Goal: Transaction & Acquisition: Download file/media

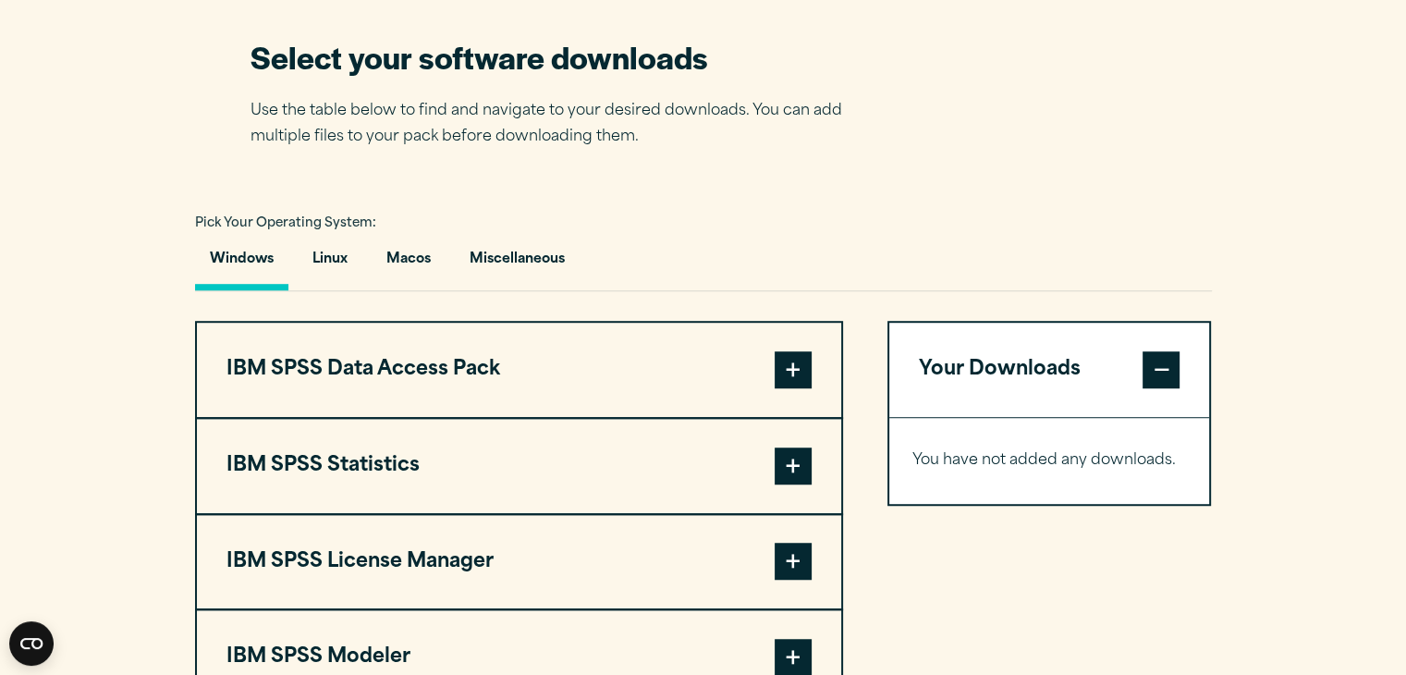
click at [982, 380] on button "Your Downloads" at bounding box center [1049, 370] width 321 height 94
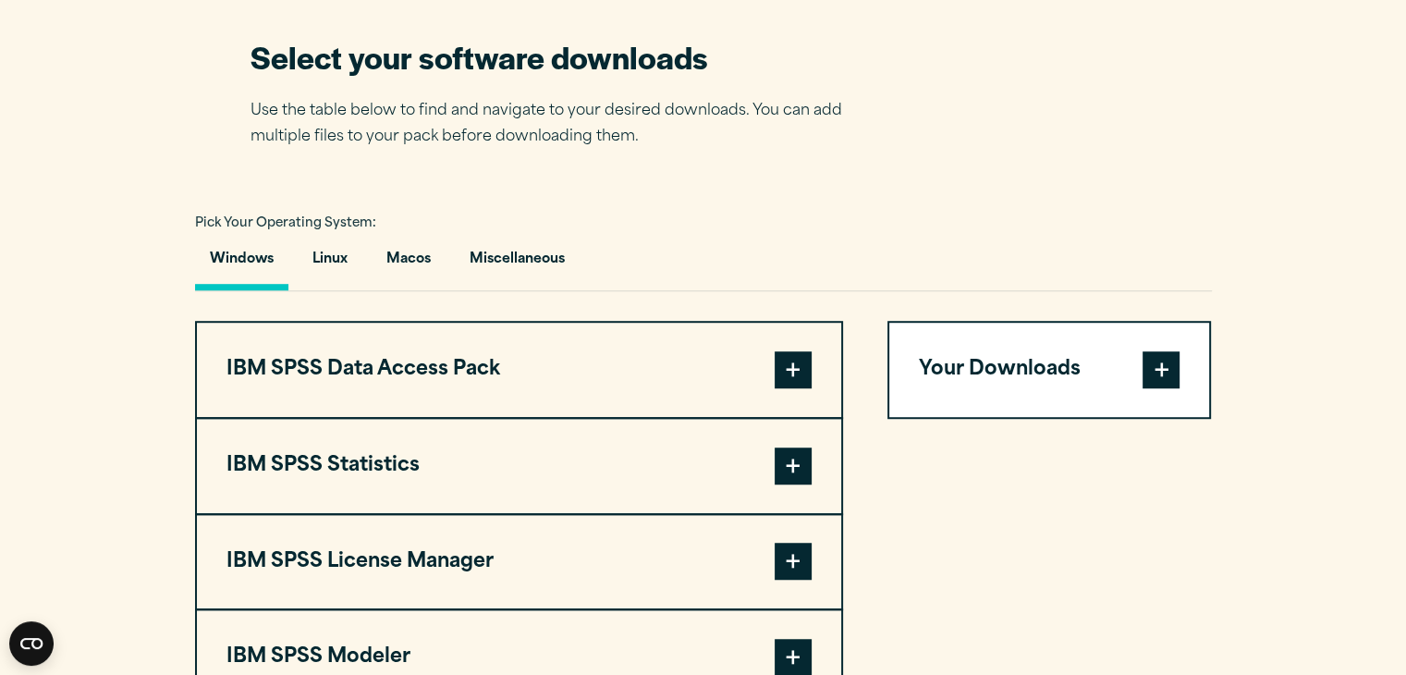
click at [982, 379] on button "Your Downloads" at bounding box center [1049, 370] width 321 height 94
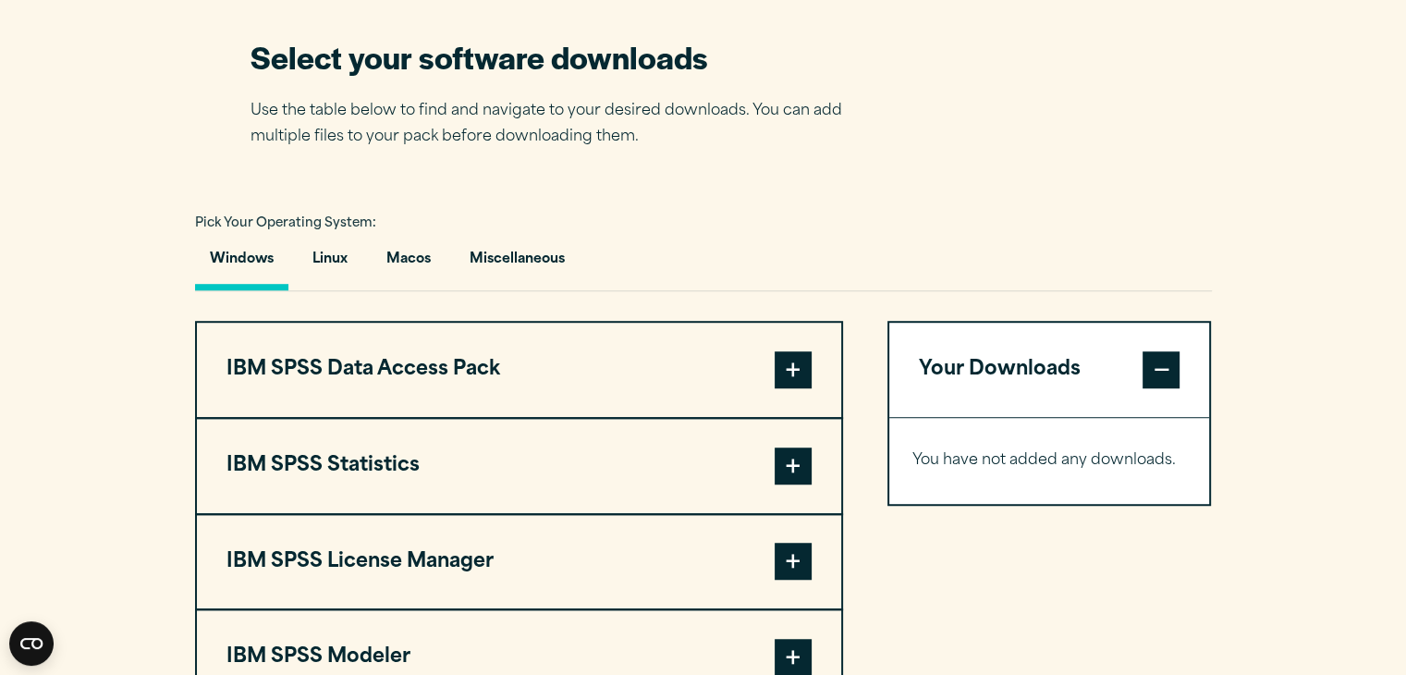
click at [1145, 367] on span at bounding box center [1161, 369] width 37 height 37
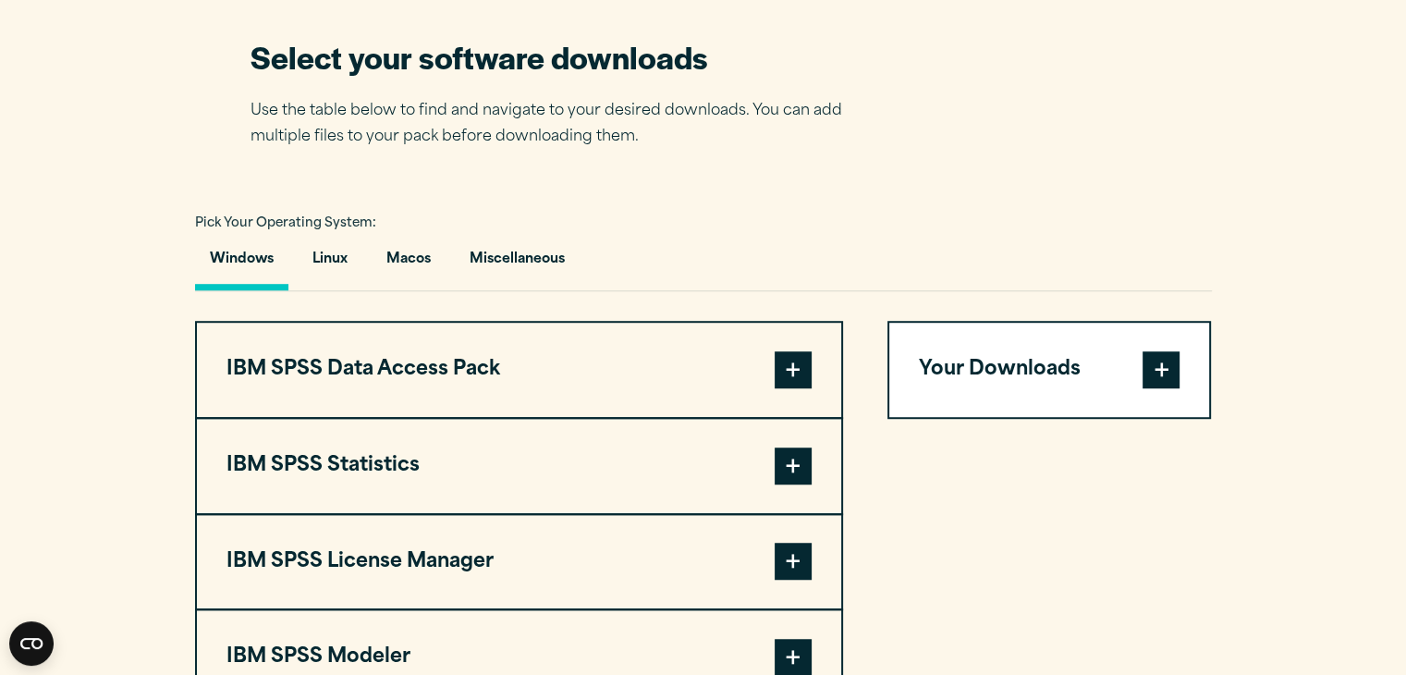
click at [1043, 375] on button "Your Downloads" at bounding box center [1049, 370] width 321 height 94
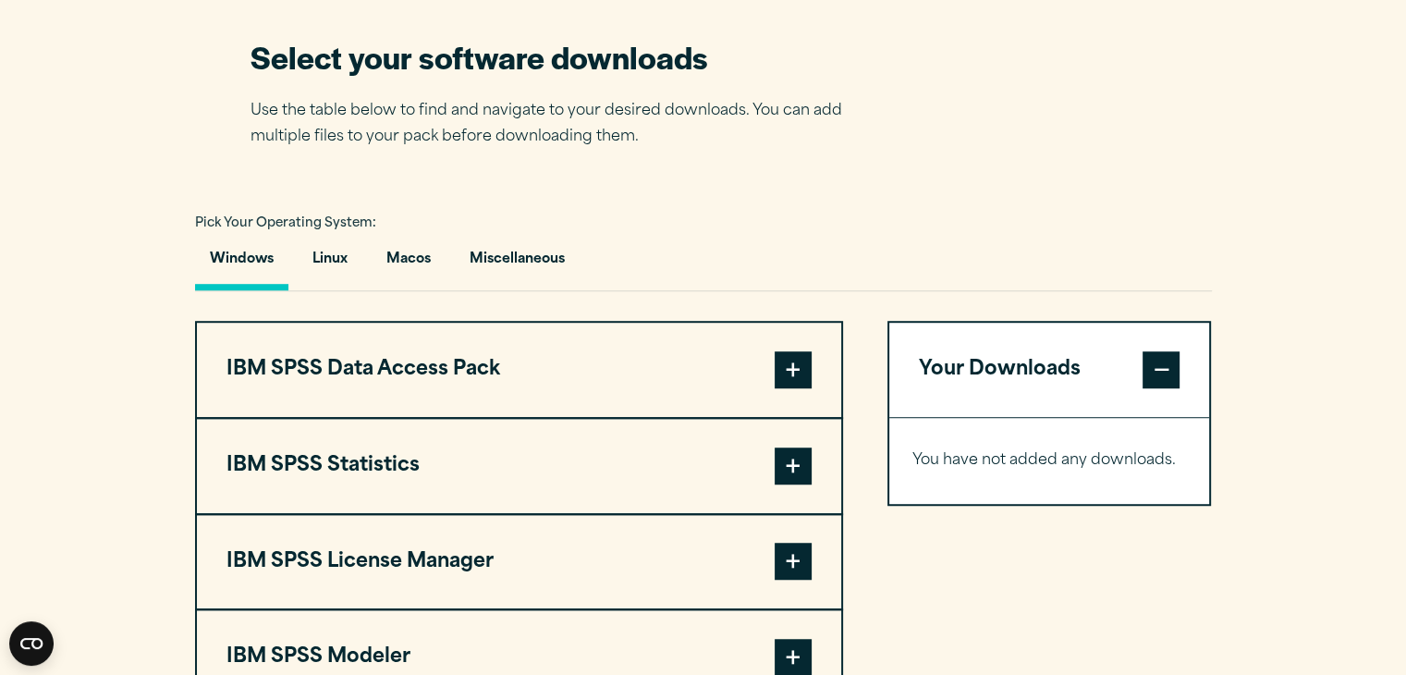
click at [972, 471] on div "You have not added any downloads. Download 0 Items" at bounding box center [1049, 461] width 321 height 86
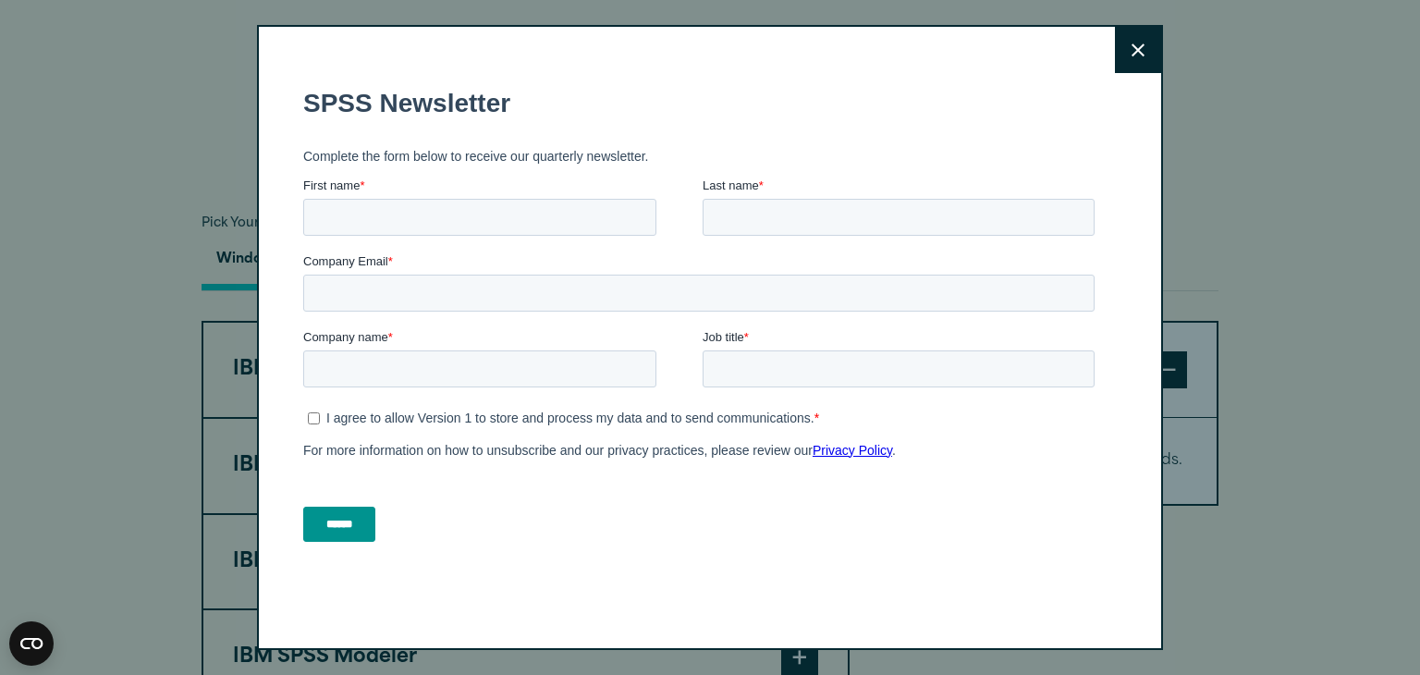
click at [1131, 45] on icon at bounding box center [1137, 50] width 13 height 14
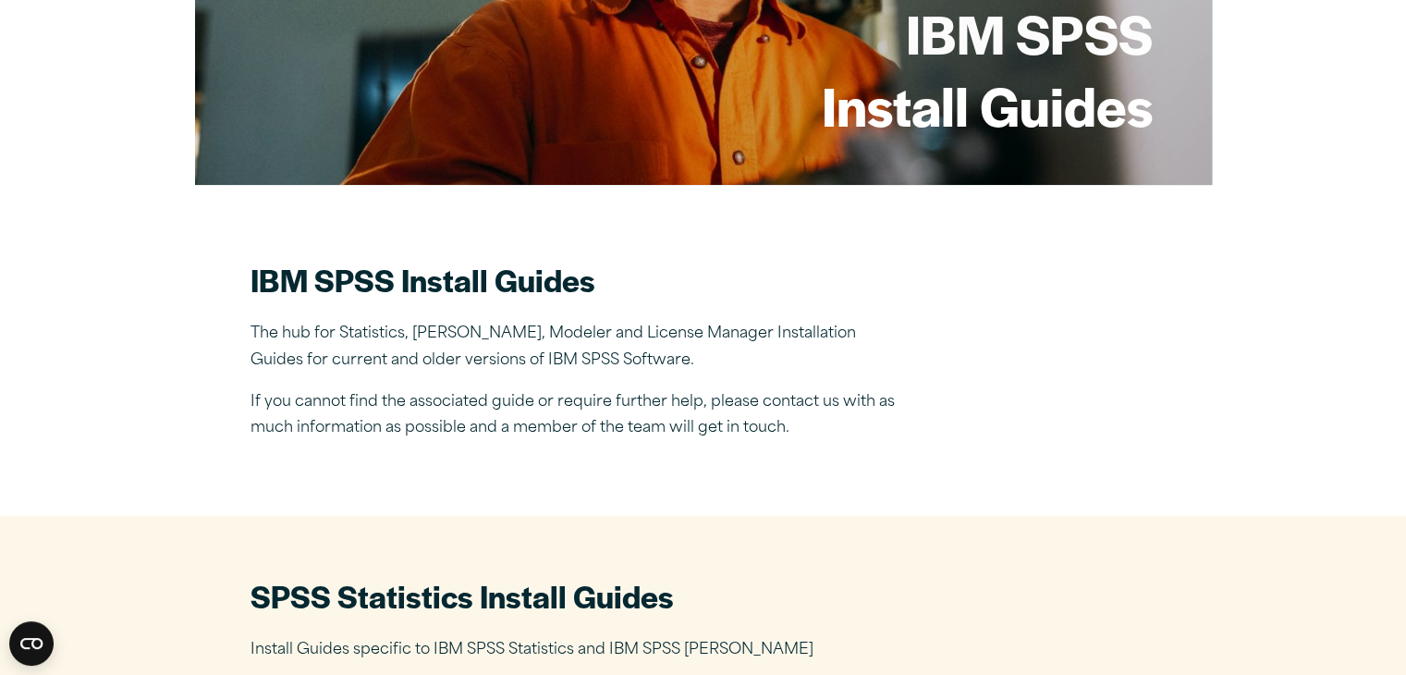
scroll to position [555, 0]
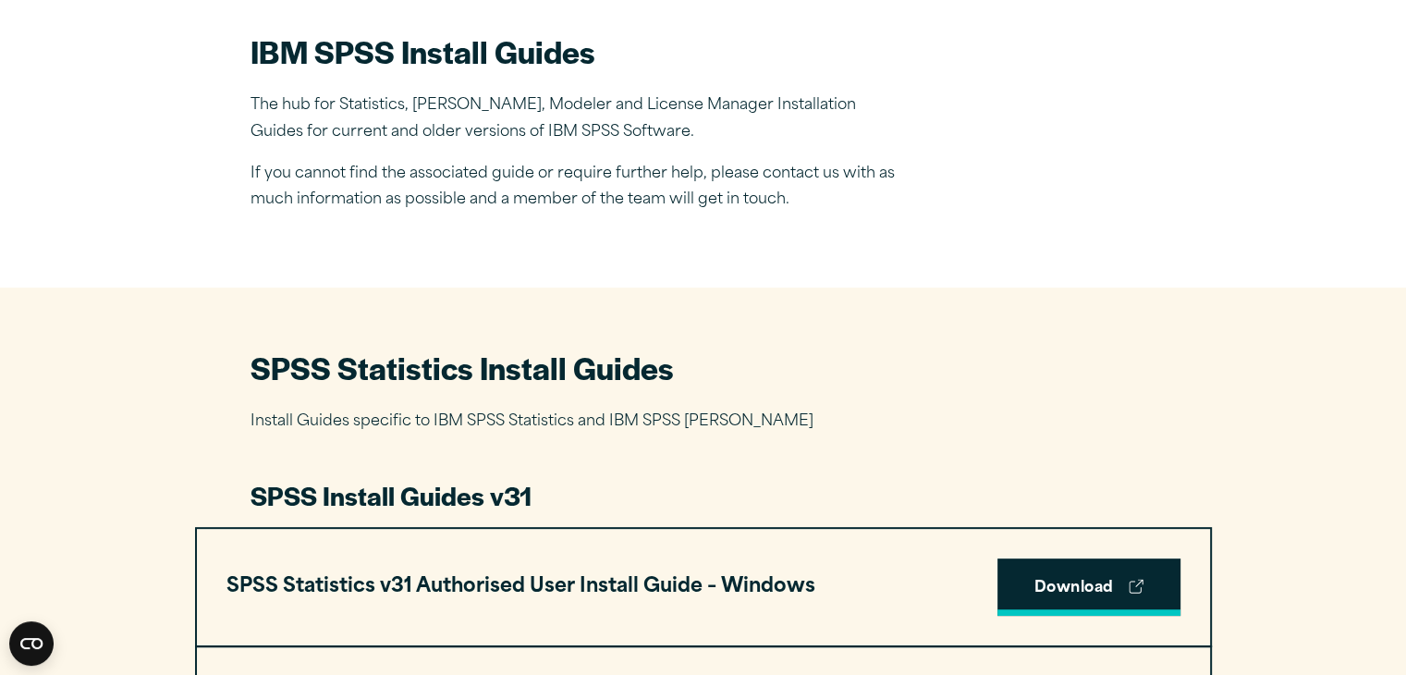
click at [1061, 584] on link "Download" at bounding box center [1088, 586] width 183 height 57
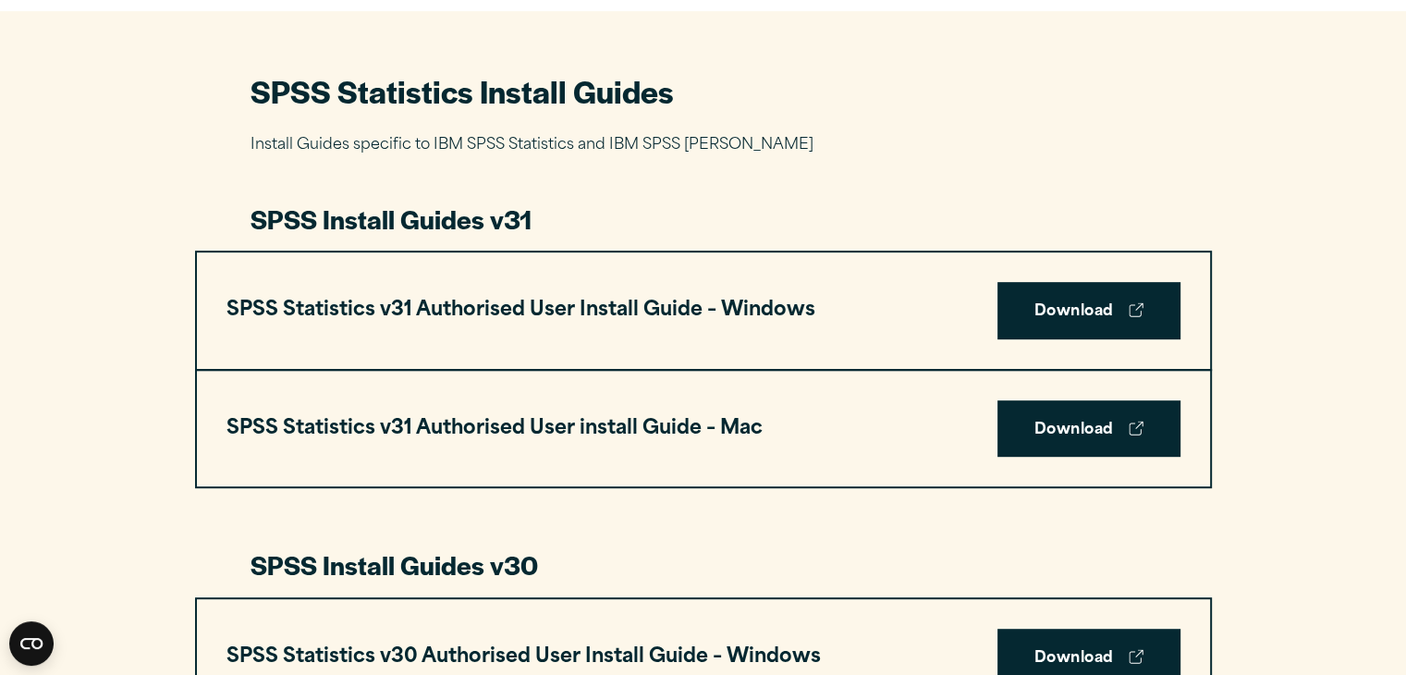
scroll to position [832, 0]
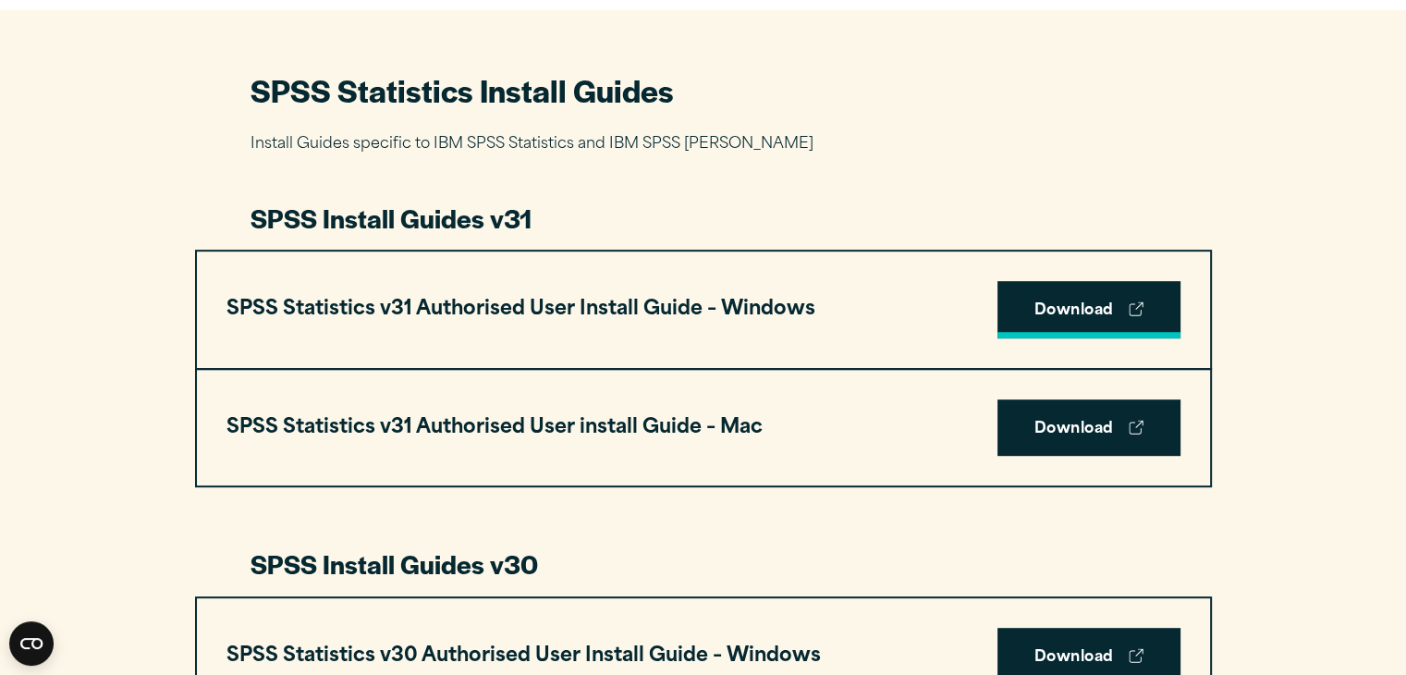
click at [1052, 302] on link "Download" at bounding box center [1088, 309] width 183 height 57
click at [1139, 308] on icon at bounding box center [1136, 308] width 15 height 15
click at [1136, 310] on icon at bounding box center [1136, 308] width 15 height 15
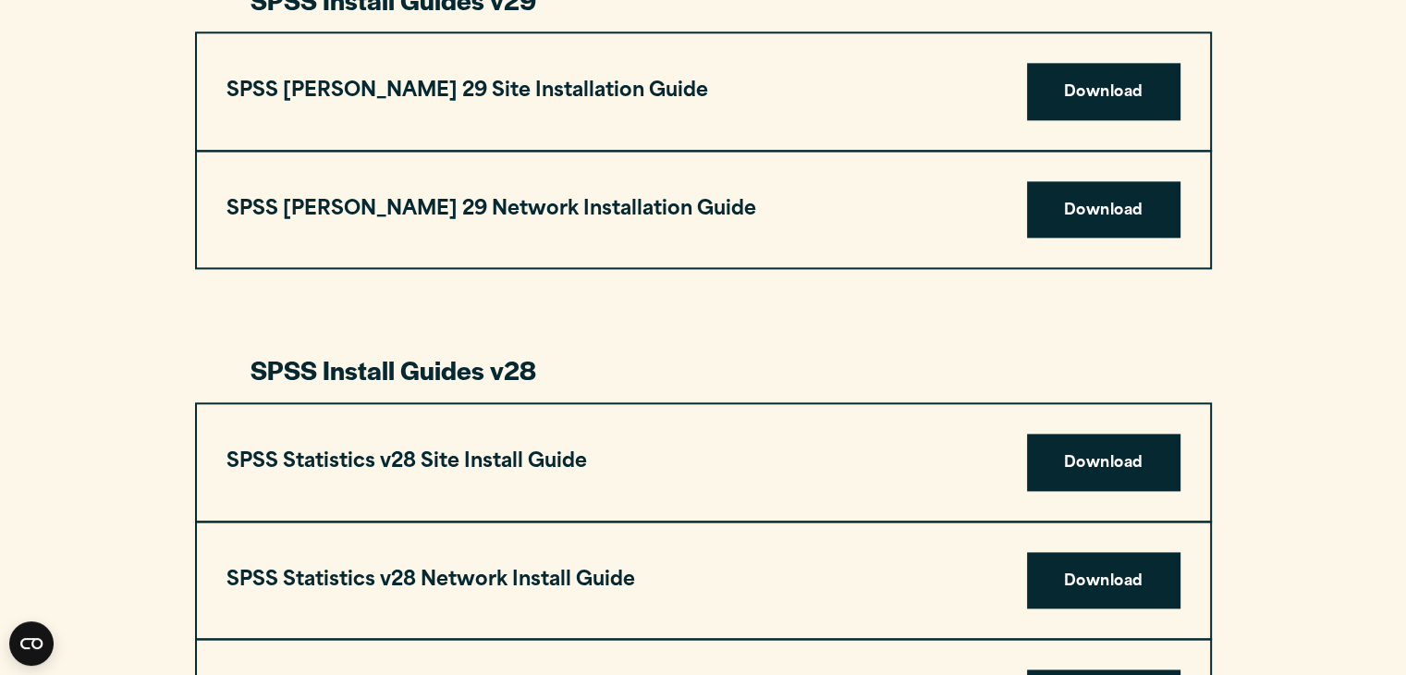
scroll to position [2389, 0]
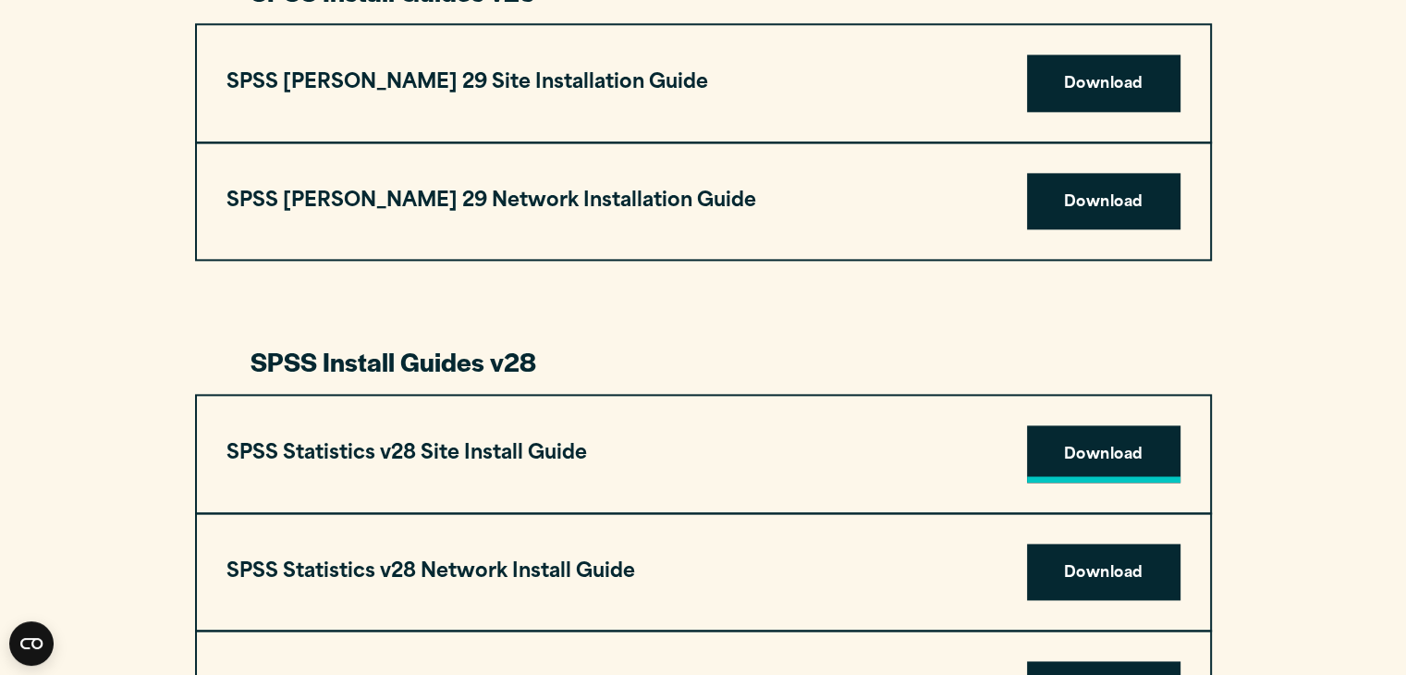
click at [1080, 458] on link "Download" at bounding box center [1103, 453] width 153 height 57
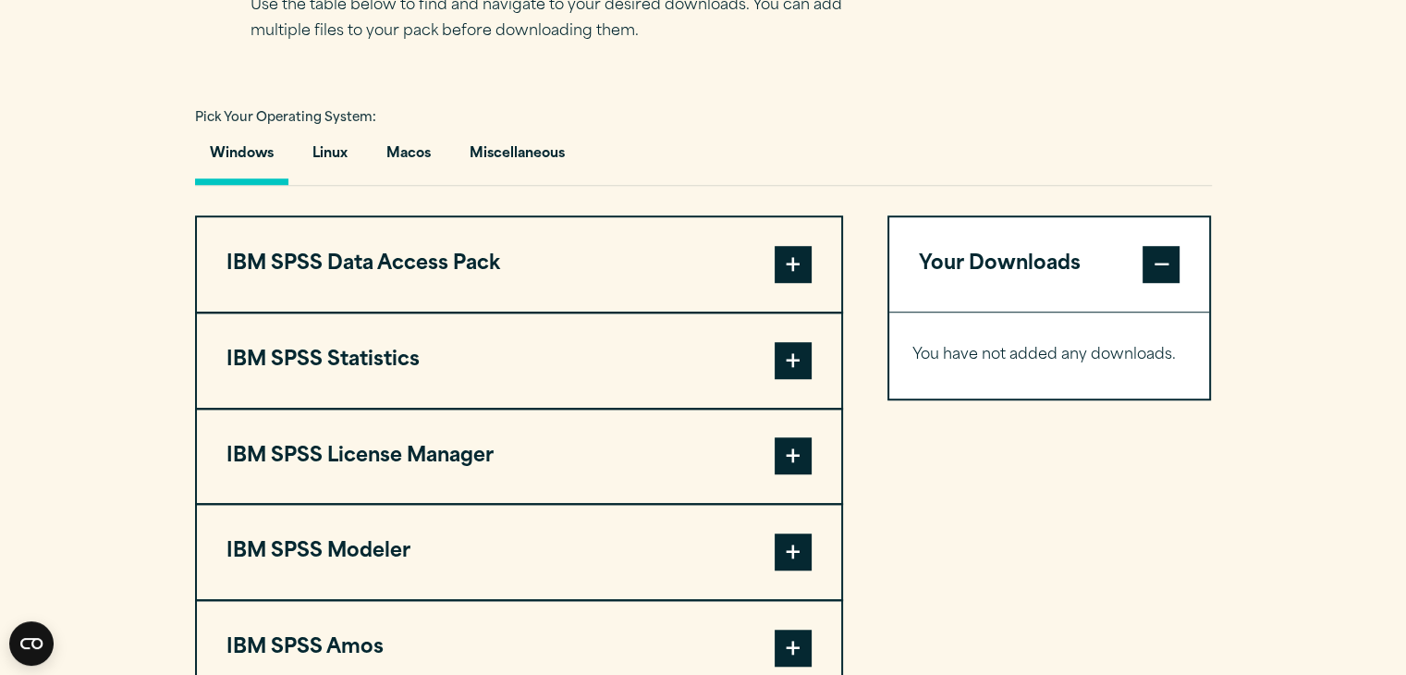
scroll to position [1287, 0]
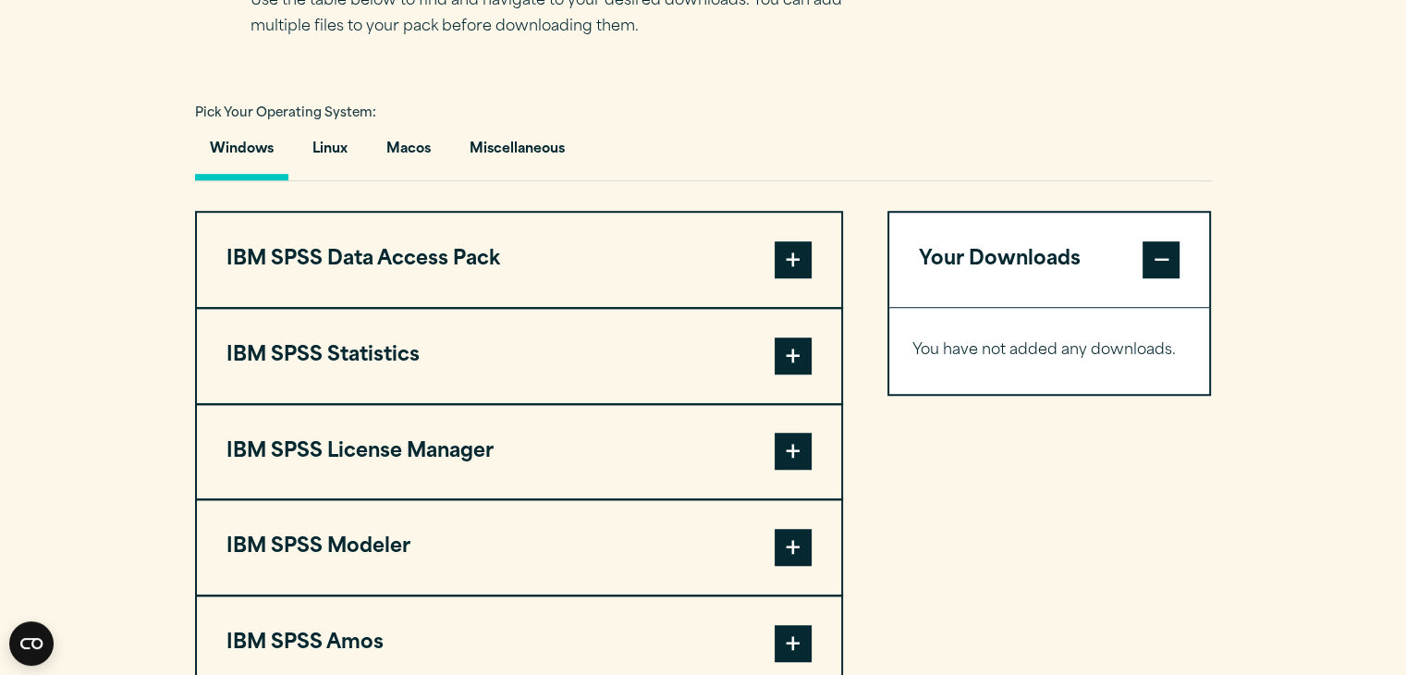
click at [791, 253] on span at bounding box center [793, 259] width 37 height 37
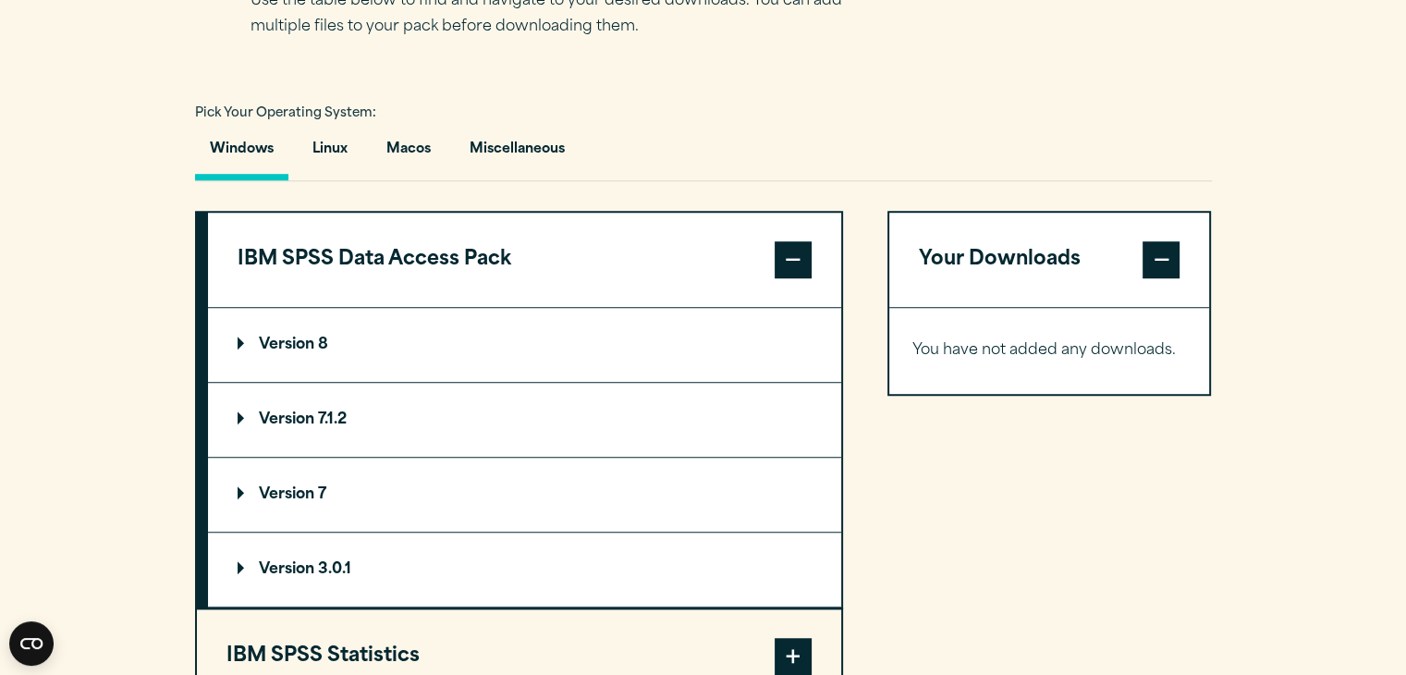
click at [430, 493] on summary "Version 7" at bounding box center [524, 495] width 633 height 74
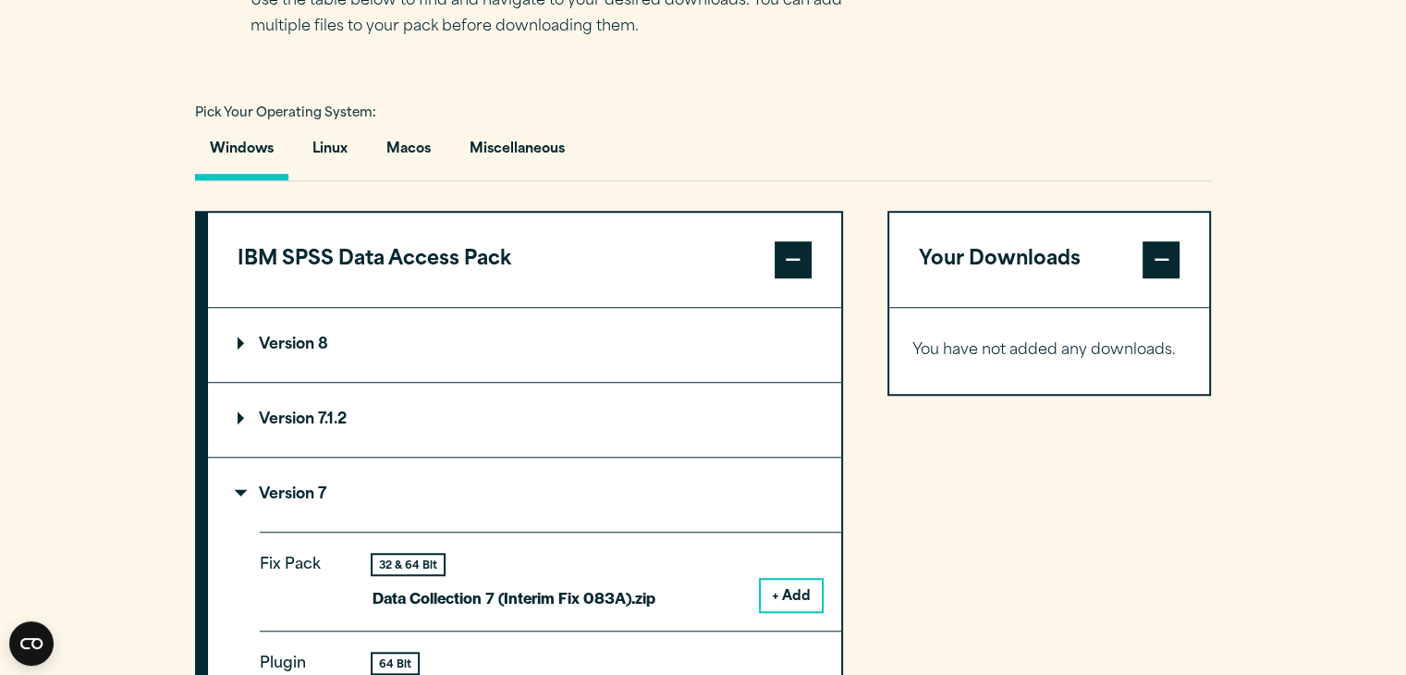
click at [779, 590] on button "+ Add" at bounding box center [791, 595] width 61 height 31
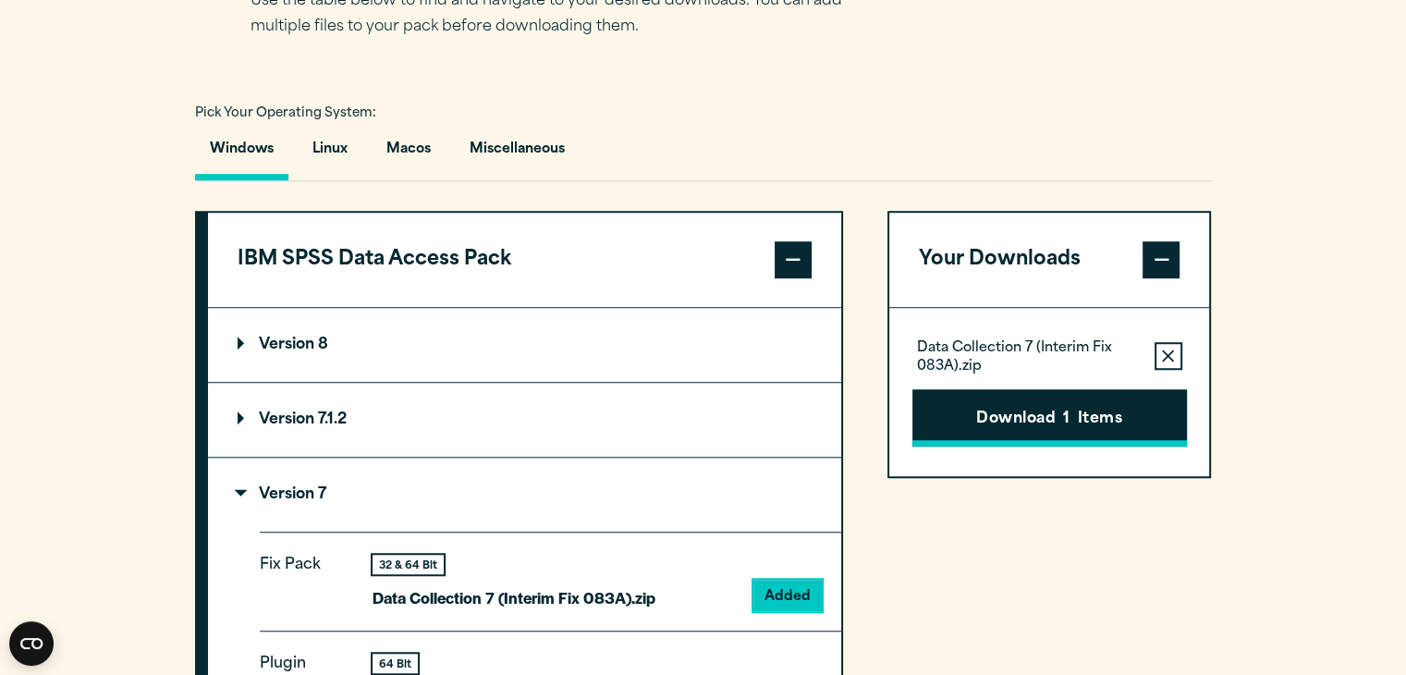
click at [1088, 431] on button "Download 1 Items" at bounding box center [1049, 417] width 275 height 57
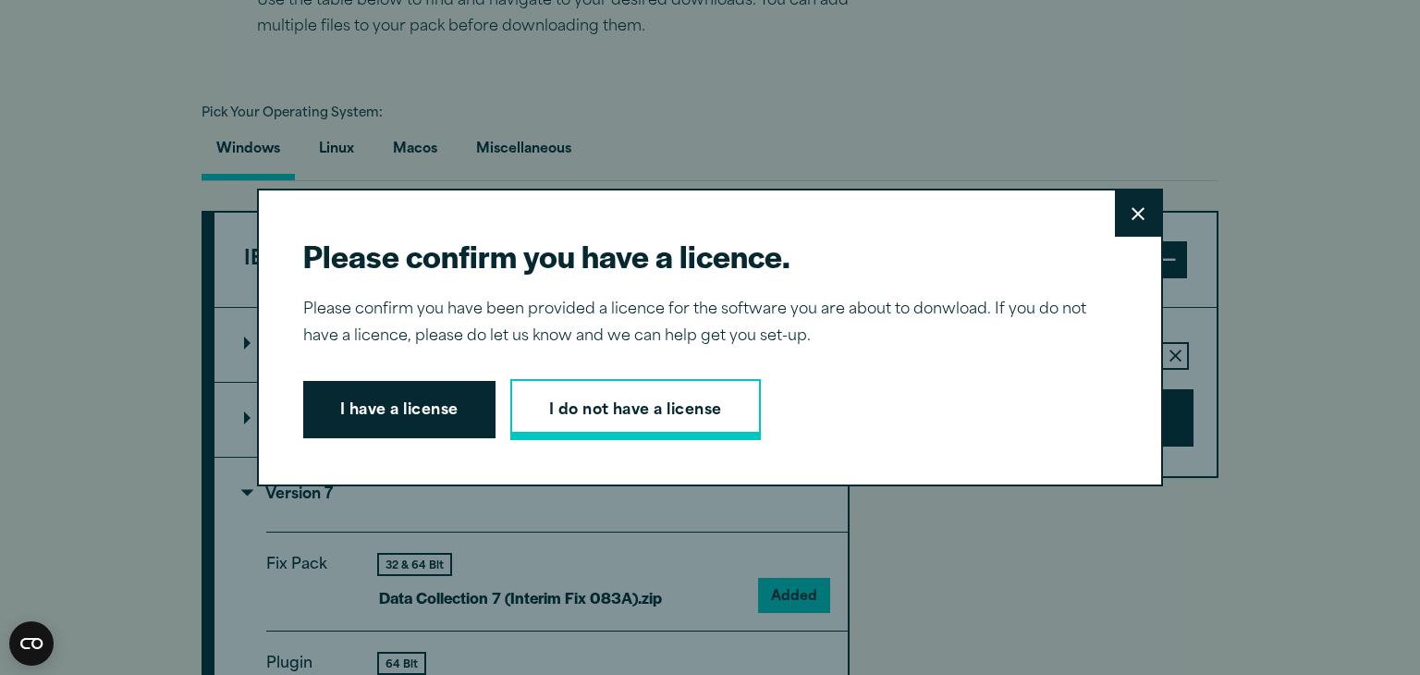
click at [575, 391] on link "I do not have a license" at bounding box center [635, 409] width 251 height 61
click at [1124, 226] on button "Close" at bounding box center [1138, 213] width 46 height 46
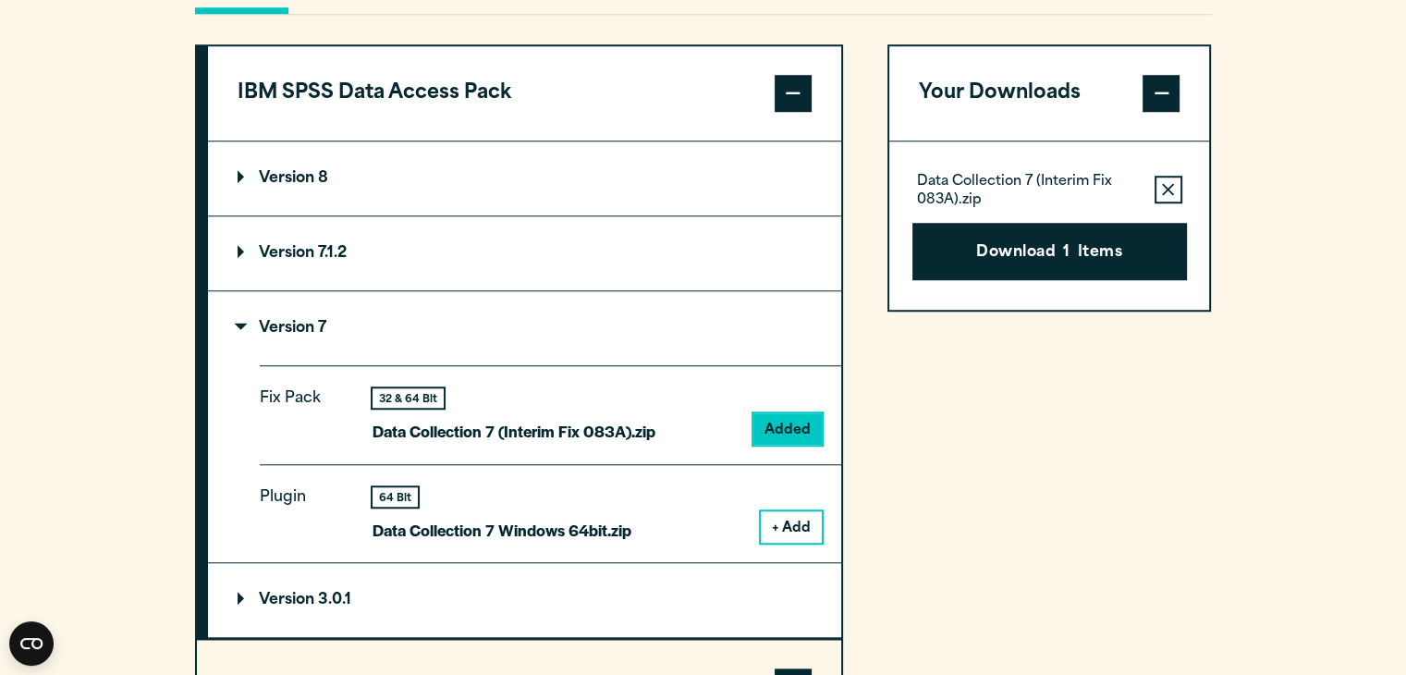
scroll to position [1448, 0]
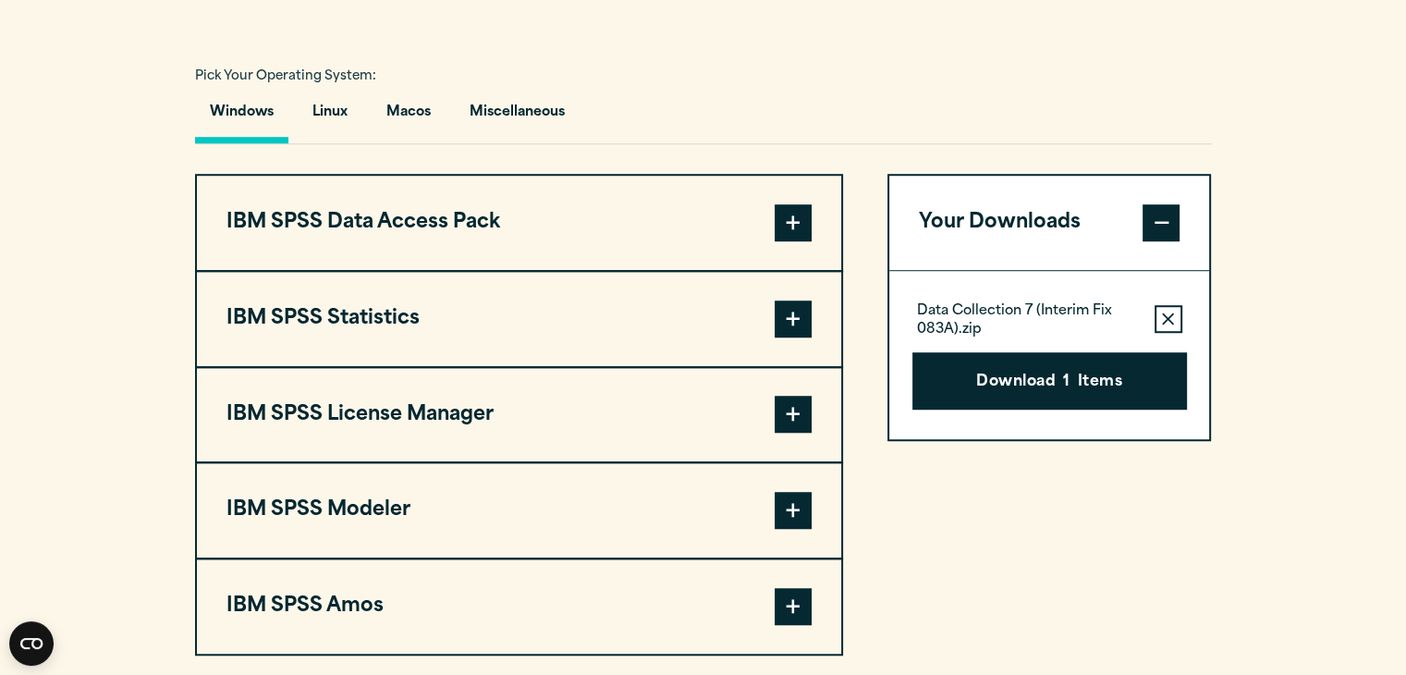
scroll to position [1335, 0]
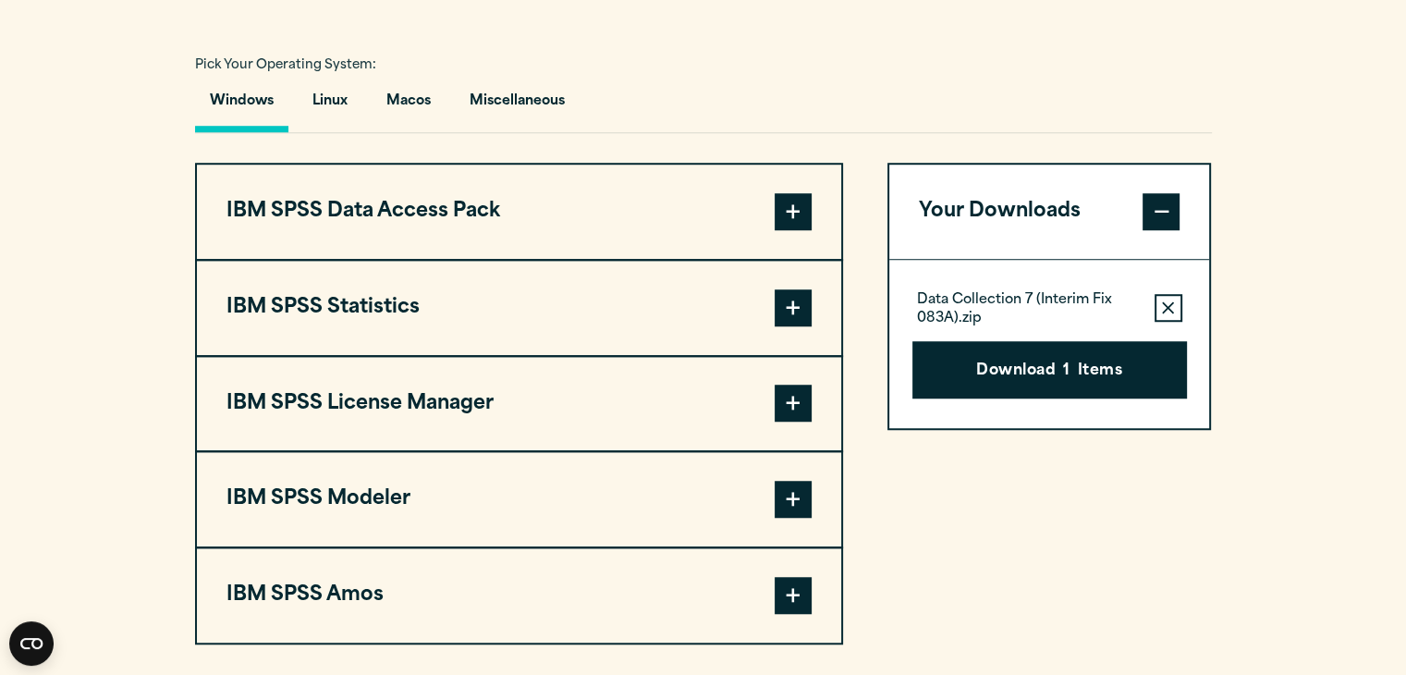
click at [1168, 304] on icon "button" at bounding box center [1168, 307] width 12 height 12
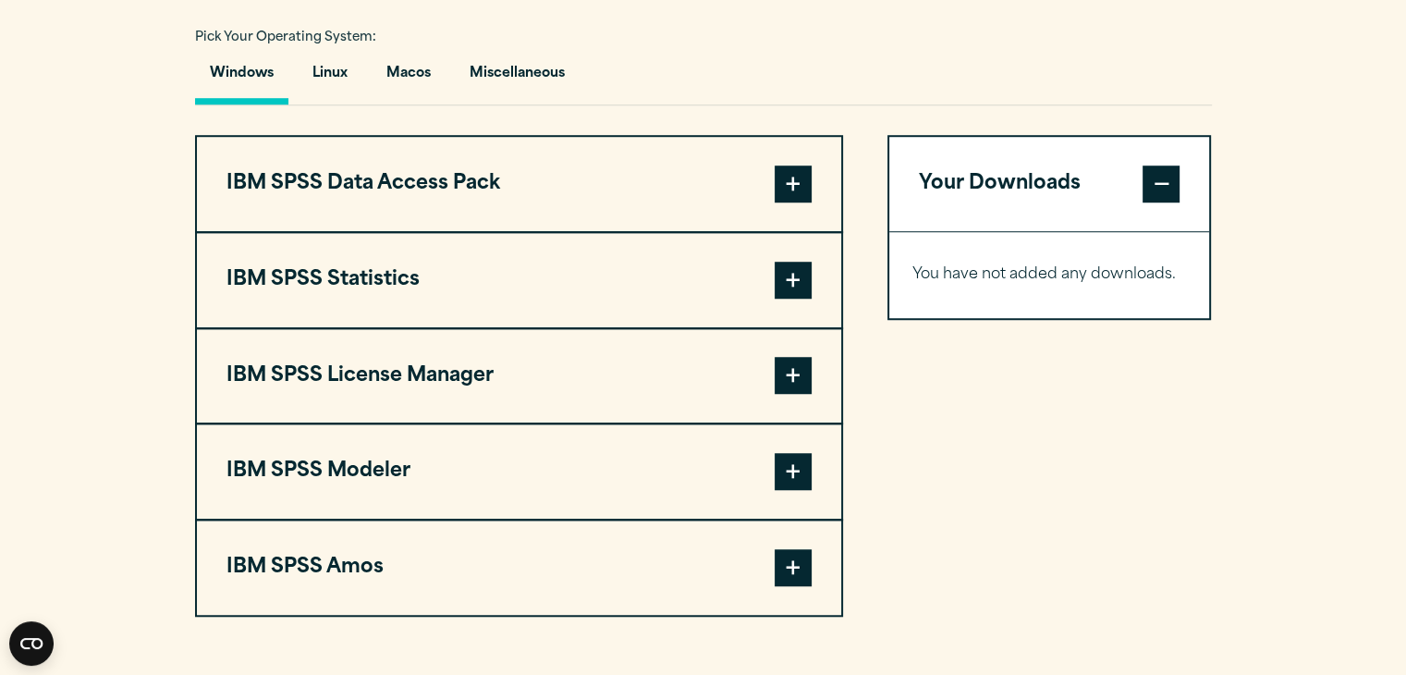
scroll to position [1361, 0]
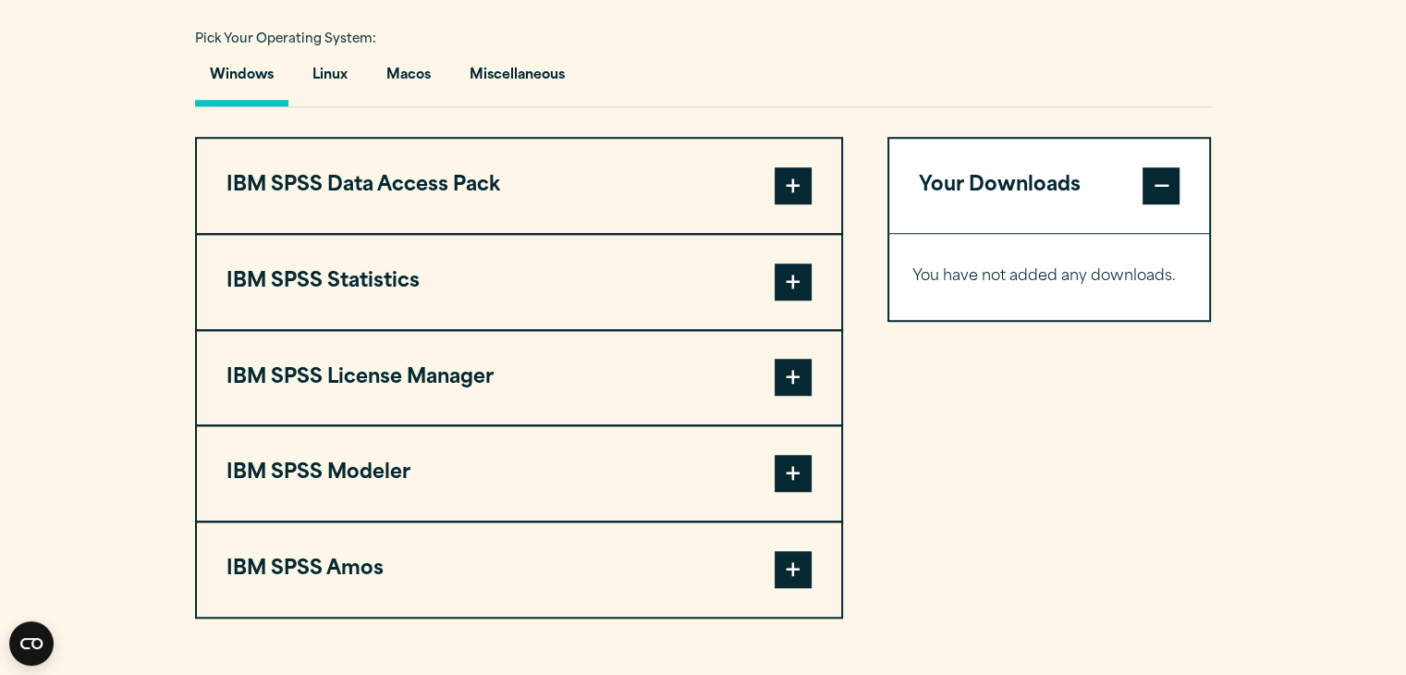
click at [790, 295] on span at bounding box center [793, 281] width 37 height 37
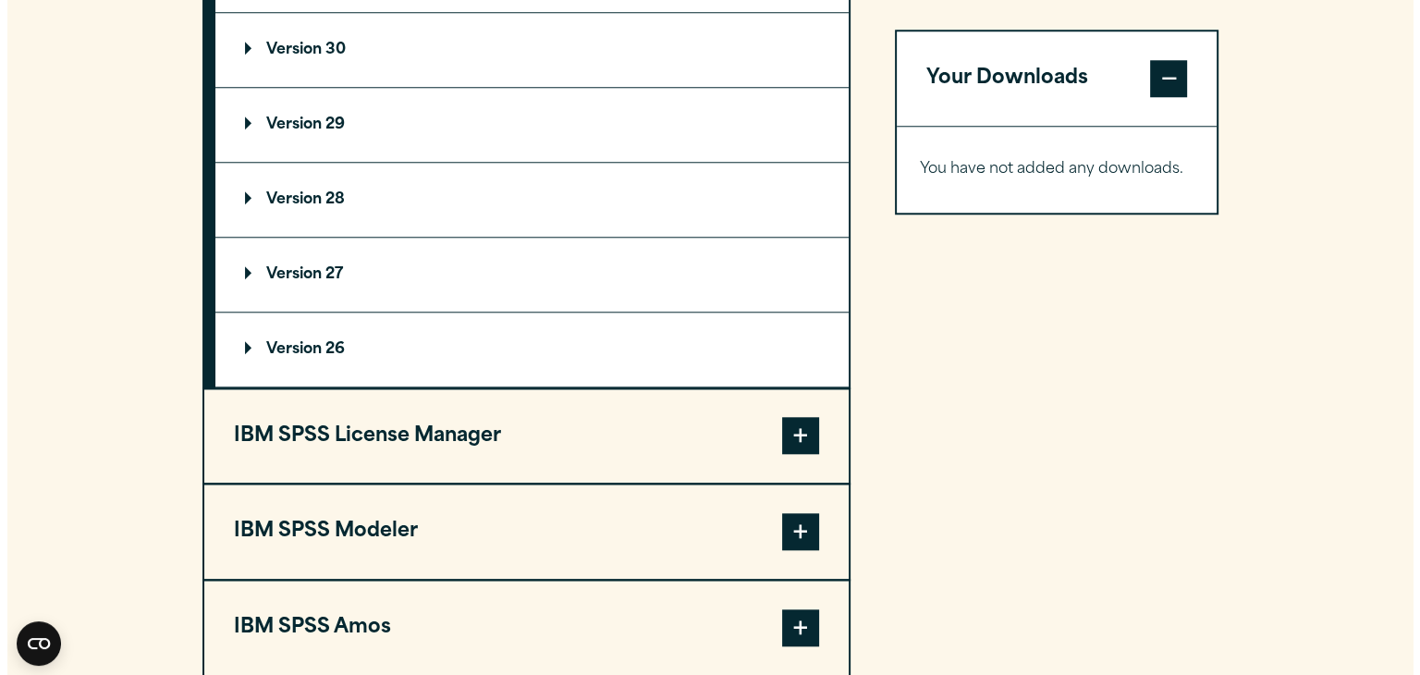
scroll to position [1754, 0]
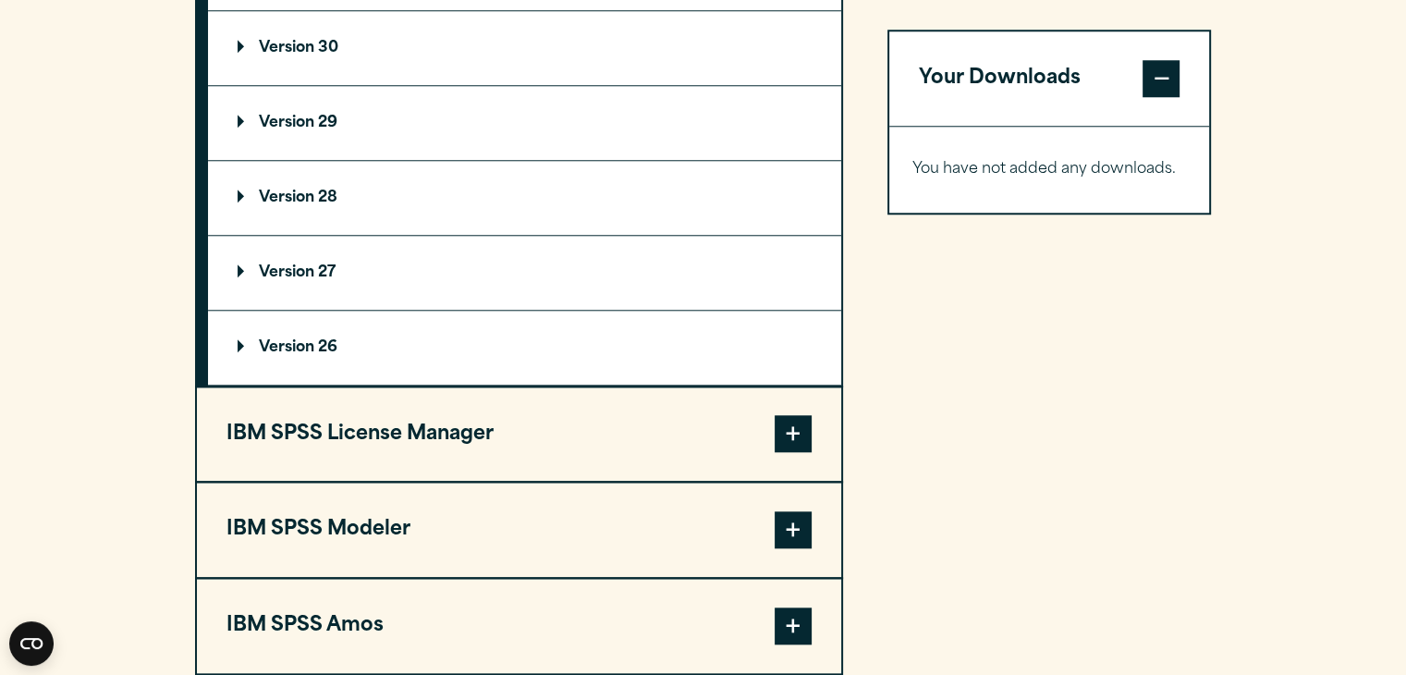
click at [440, 321] on summary "Version 26" at bounding box center [524, 348] width 633 height 74
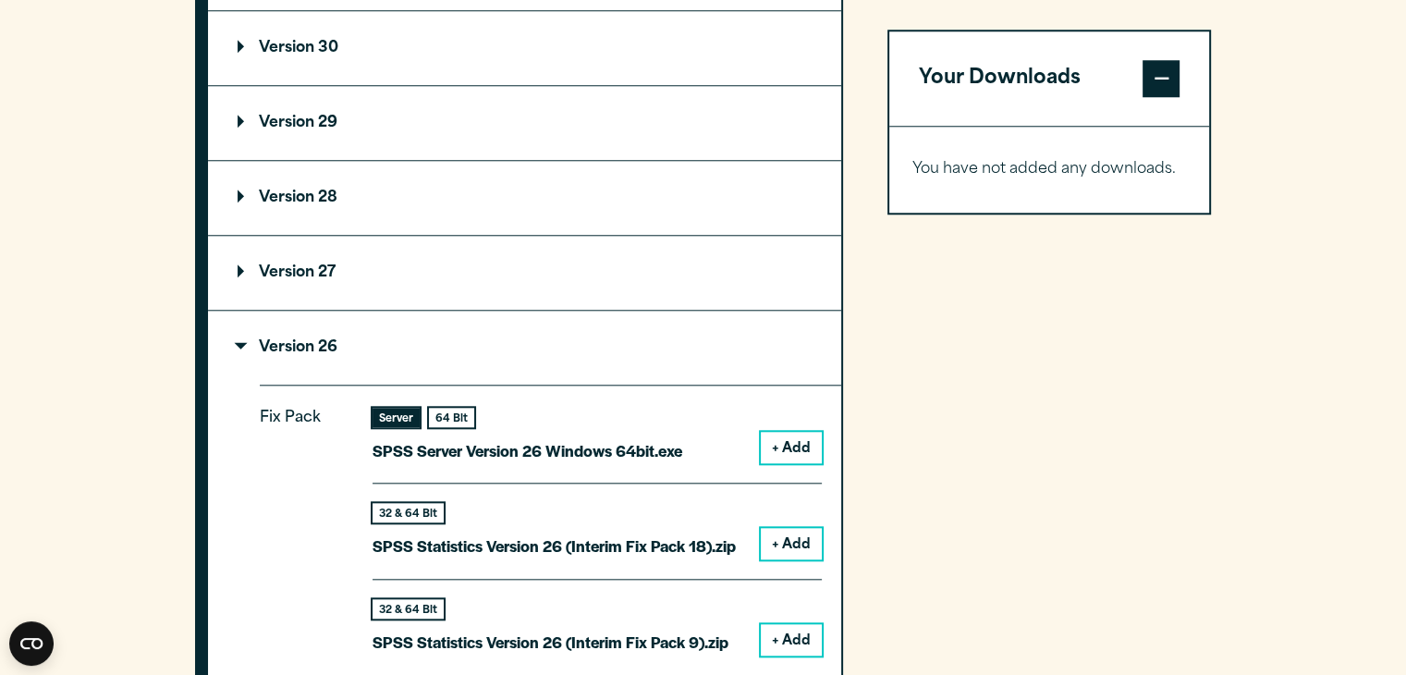
click at [805, 446] on button "+ Add" at bounding box center [791, 447] width 61 height 31
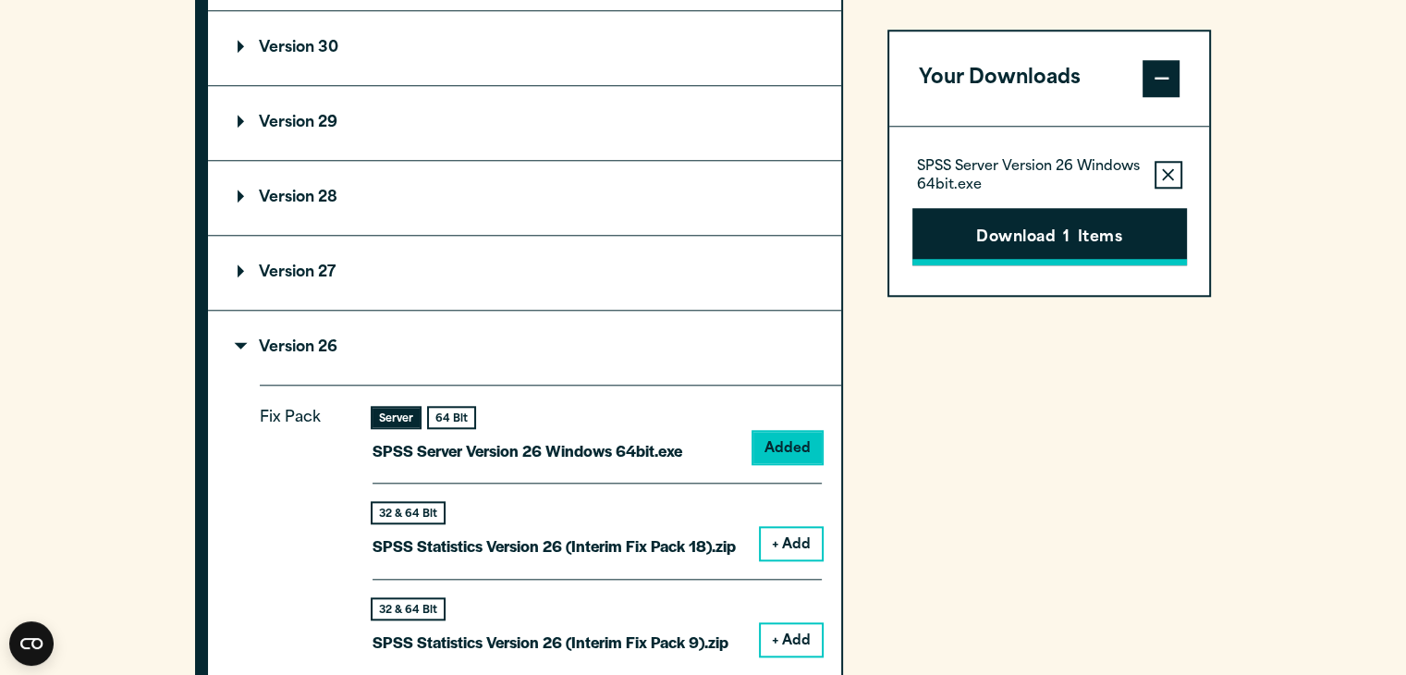
click at [1083, 251] on button "Download 1 Items" at bounding box center [1049, 236] width 275 height 57
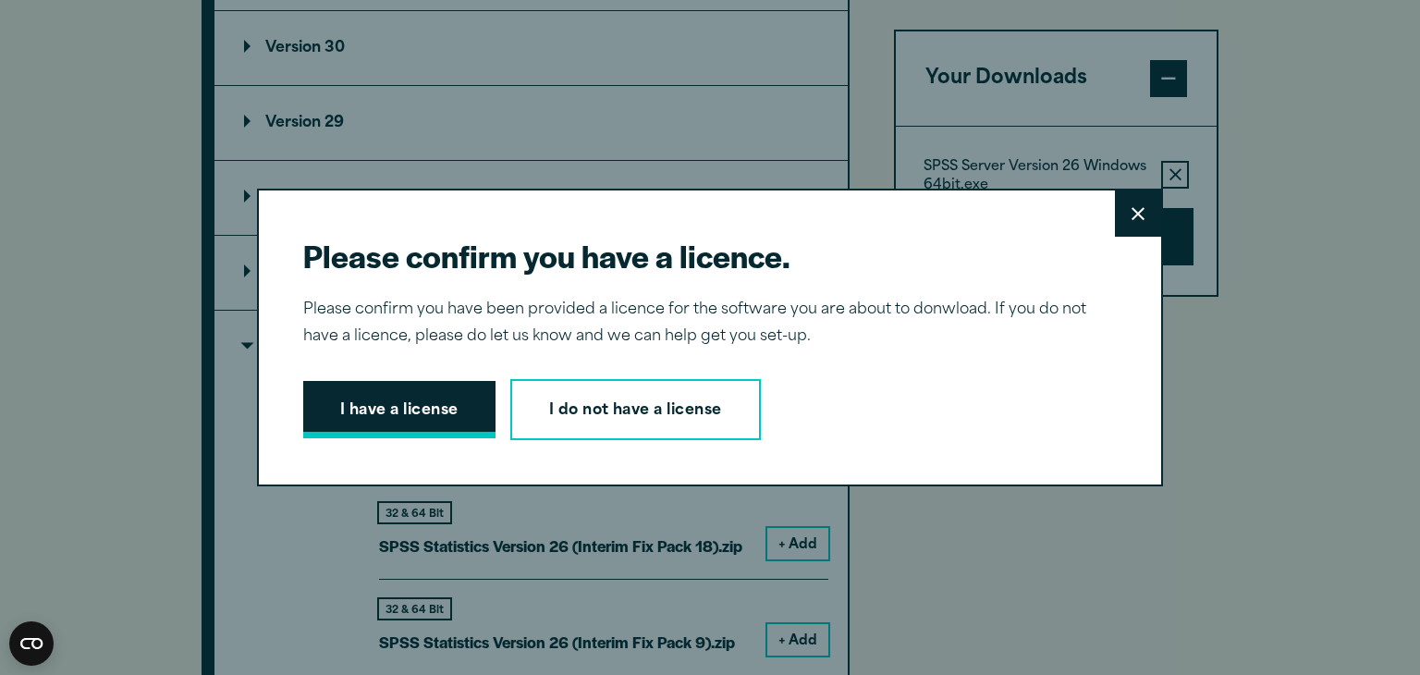
click at [447, 398] on button "I have a license" at bounding box center [399, 409] width 192 height 57
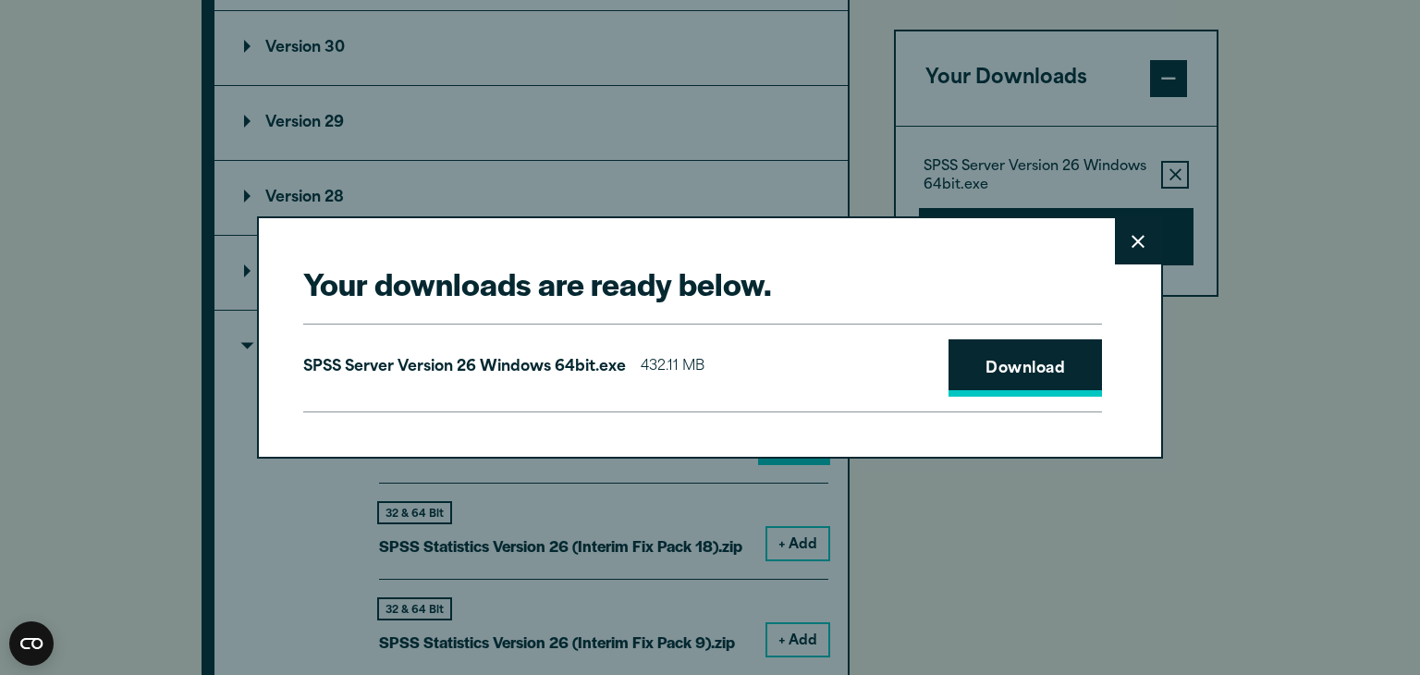
click at [1002, 353] on link "Download" at bounding box center [1024, 367] width 153 height 57
